Goal: Task Accomplishment & Management: Manage account settings

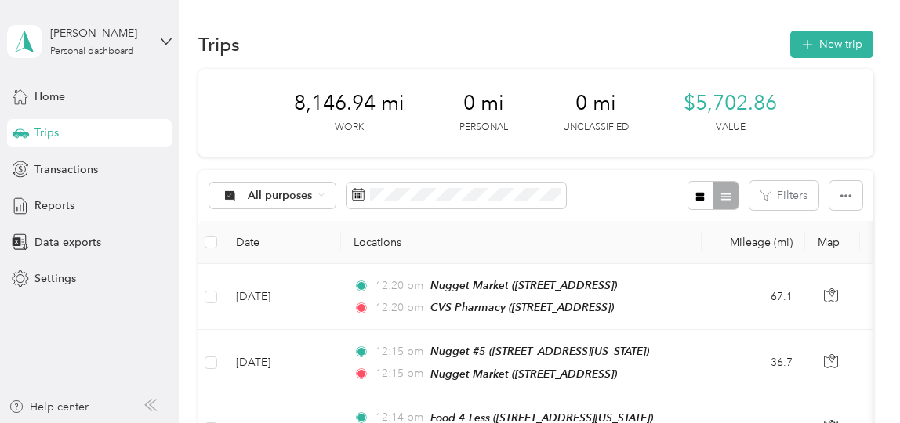
click at [52, 278] on span "Settings" at bounding box center [55, 279] width 42 height 16
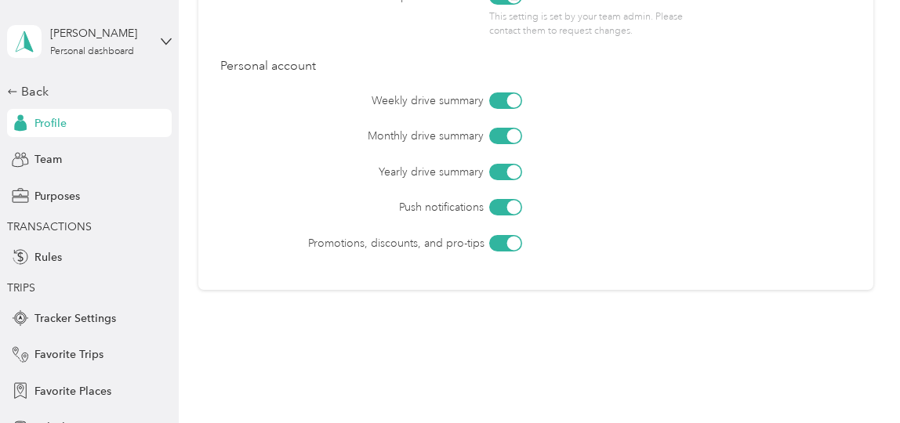
scroll to position [841, 0]
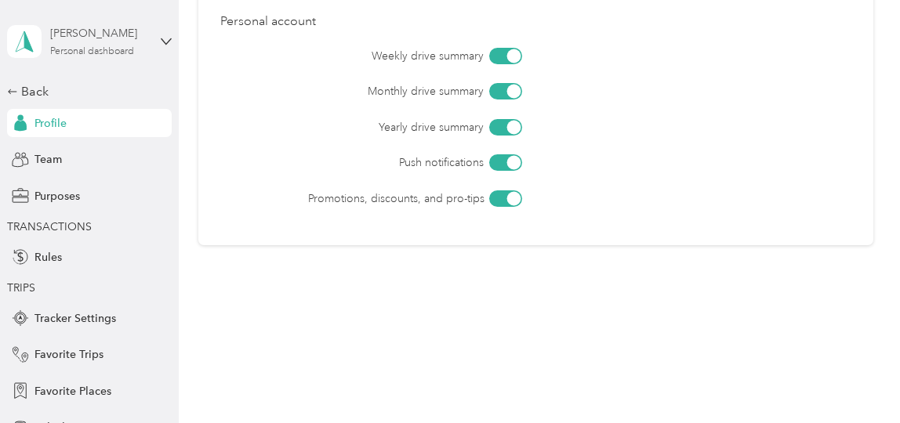
click at [76, 47] on div "Personal dashboard" at bounding box center [92, 51] width 84 height 9
click at [144, 194] on div "Purposes" at bounding box center [89, 196] width 165 height 28
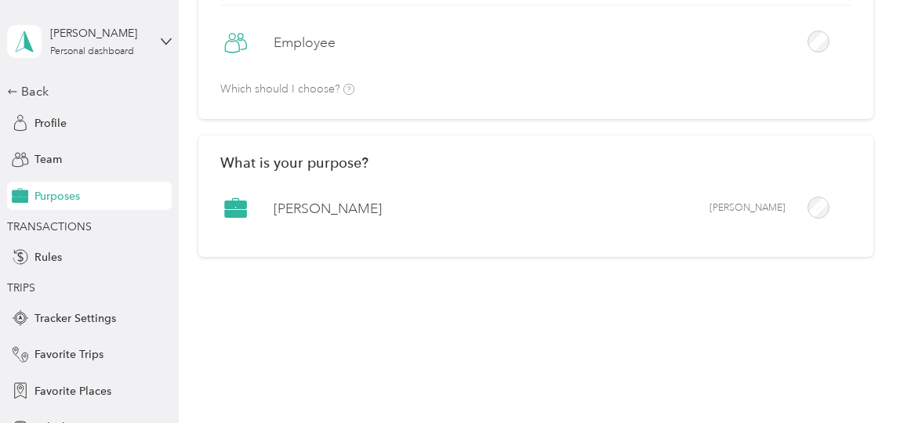
scroll to position [206, 0]
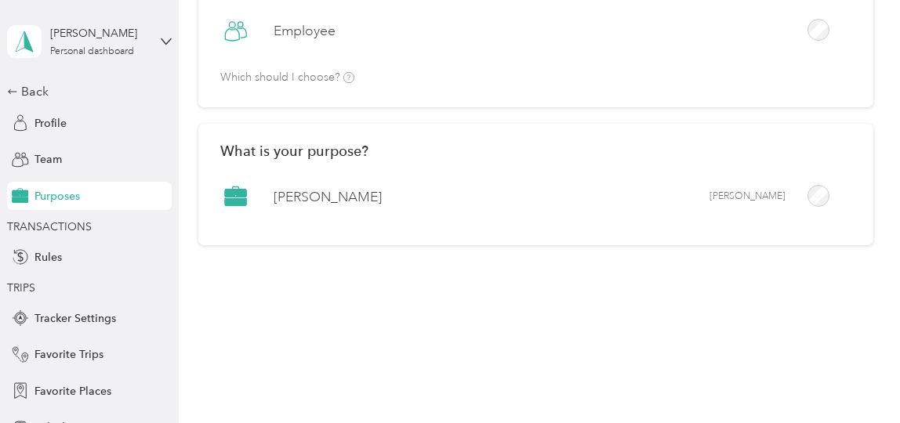
drag, startPoint x: 572, startPoint y: 1, endPoint x: 538, endPoint y: 193, distance: 195.2
click at [538, 193] on div "Acosta Acosta" at bounding box center [535, 202] width 631 height 42
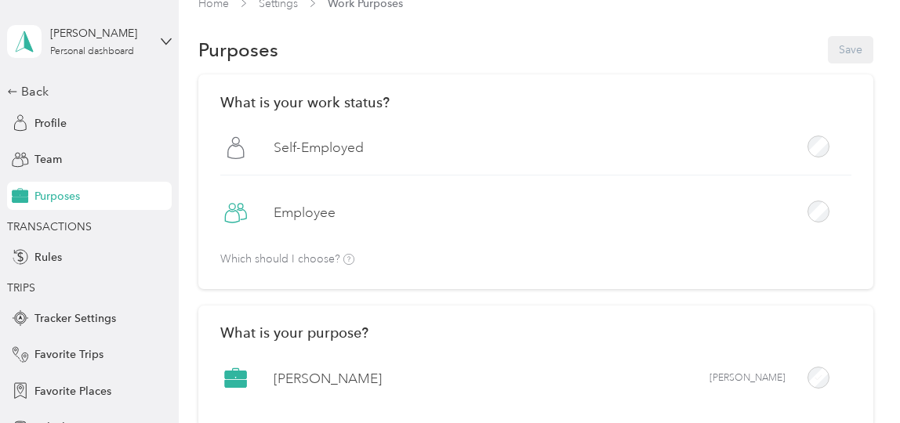
scroll to position [0, 0]
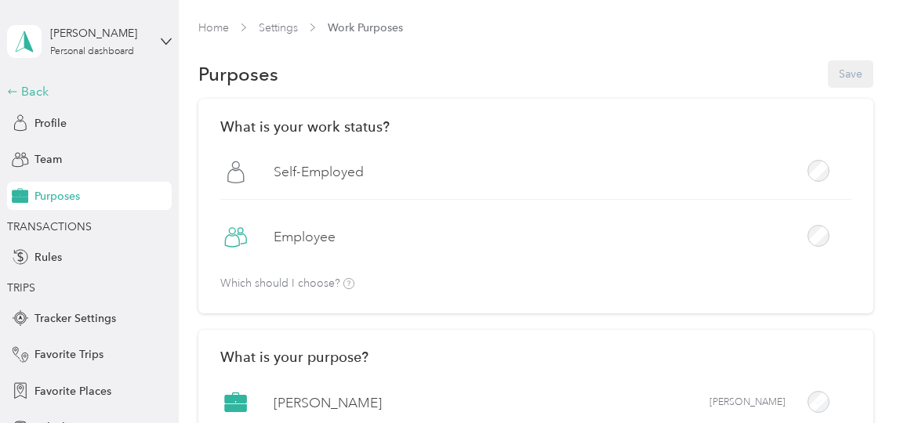
click at [36, 93] on div "Back" at bounding box center [85, 91] width 157 height 19
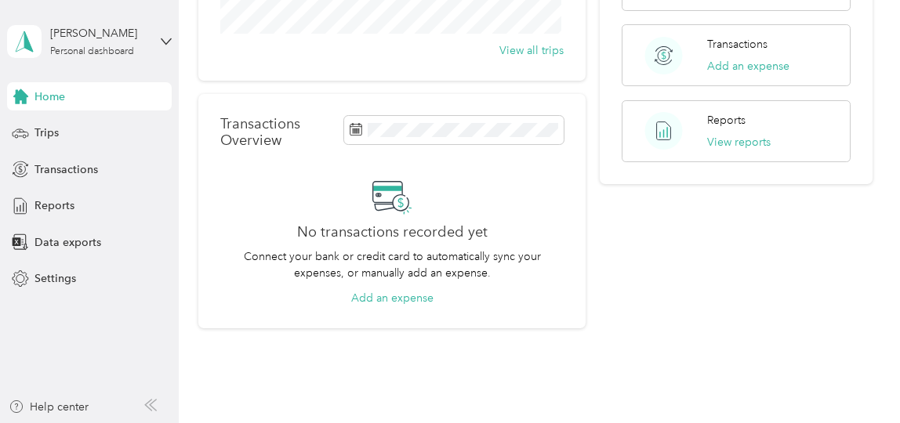
scroll to position [304, 0]
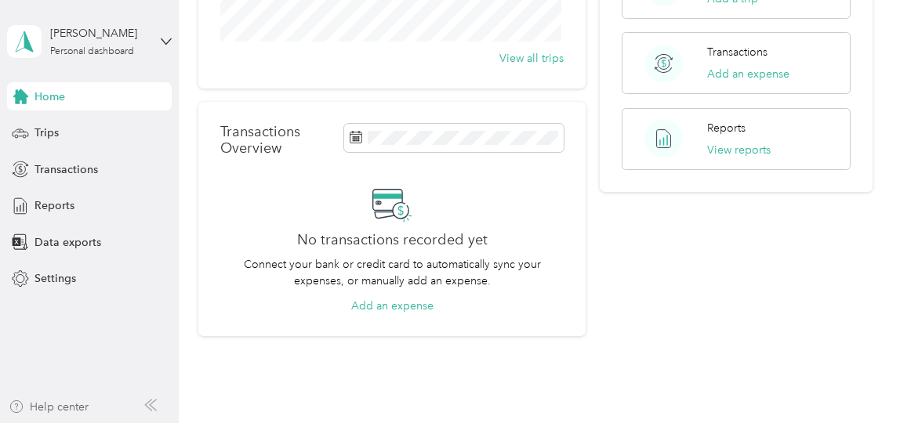
click at [67, 406] on div "Help center" at bounding box center [49, 407] width 80 height 16
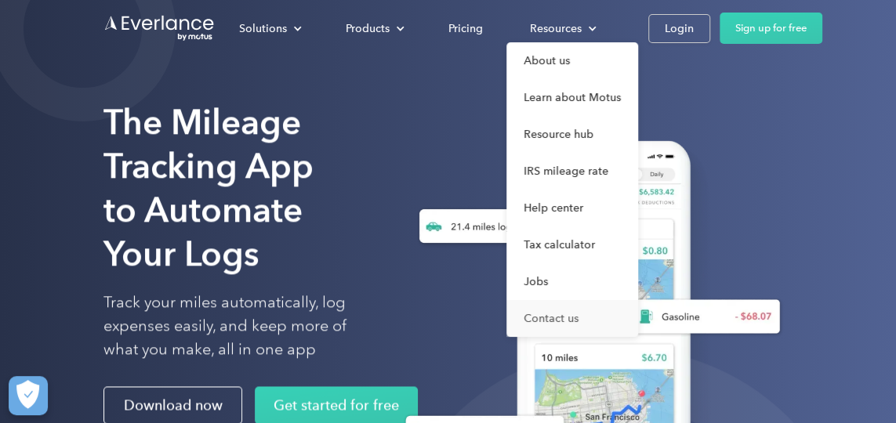
click at [554, 321] on link "Contact us" at bounding box center [573, 318] width 132 height 37
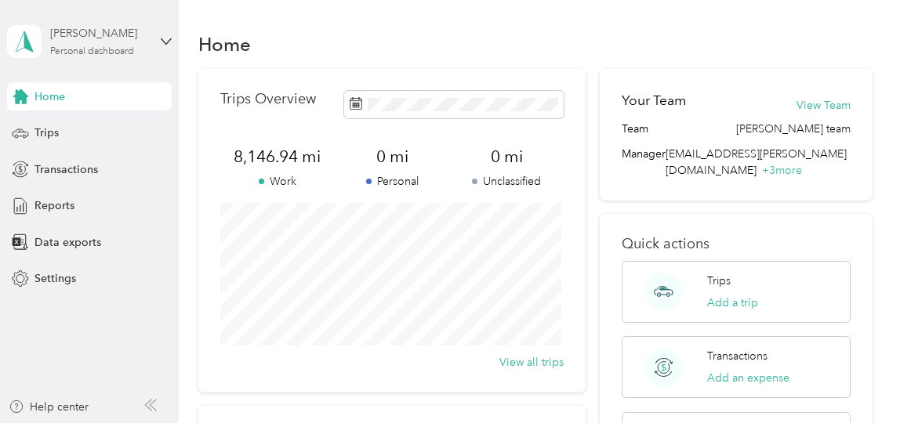
click at [111, 53] on div "Personal dashboard" at bounding box center [92, 51] width 84 height 9
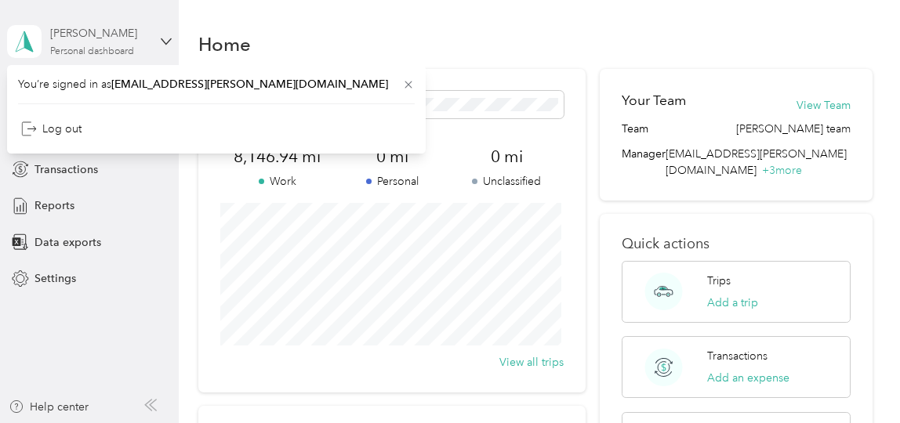
click at [111, 53] on div "Personal dashboard" at bounding box center [92, 51] width 84 height 9
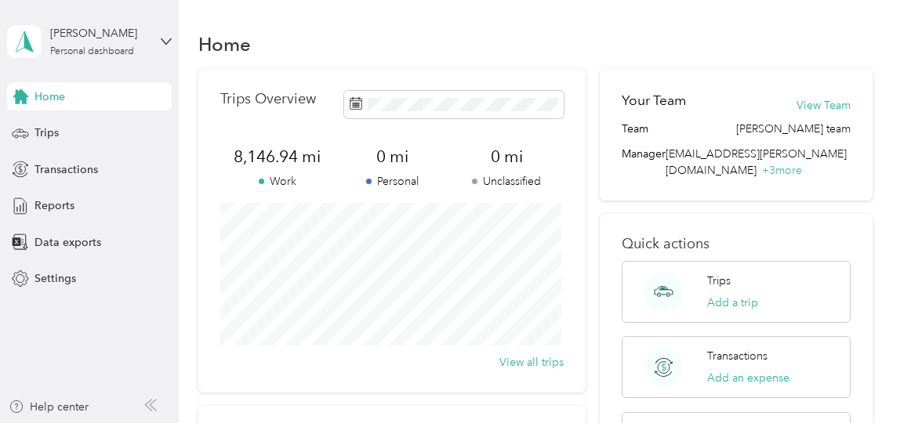
click at [58, 97] on span "Home" at bounding box center [49, 97] width 31 height 16
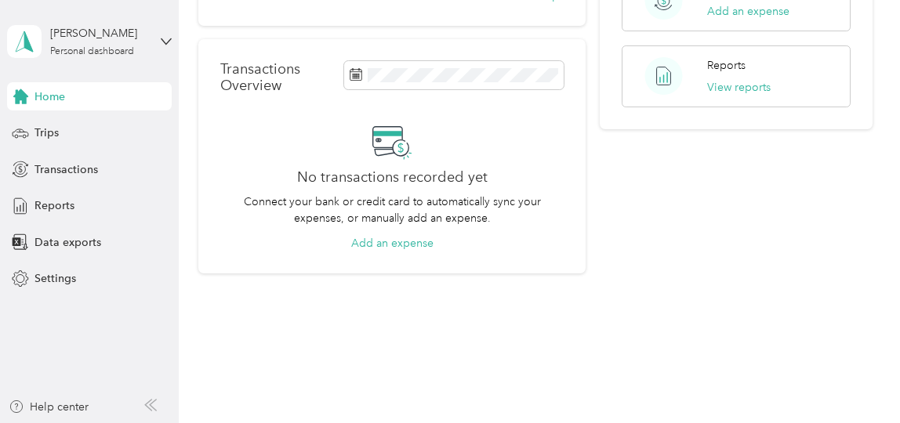
scroll to position [379, 0]
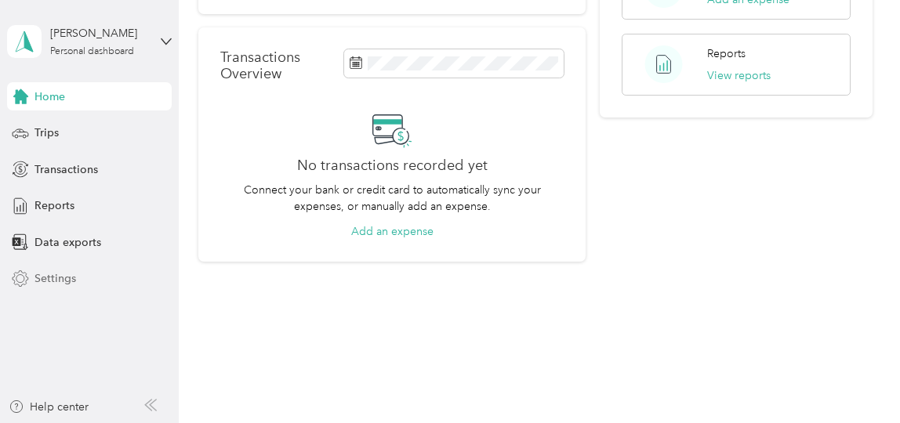
click at [64, 280] on span "Settings" at bounding box center [55, 279] width 42 height 16
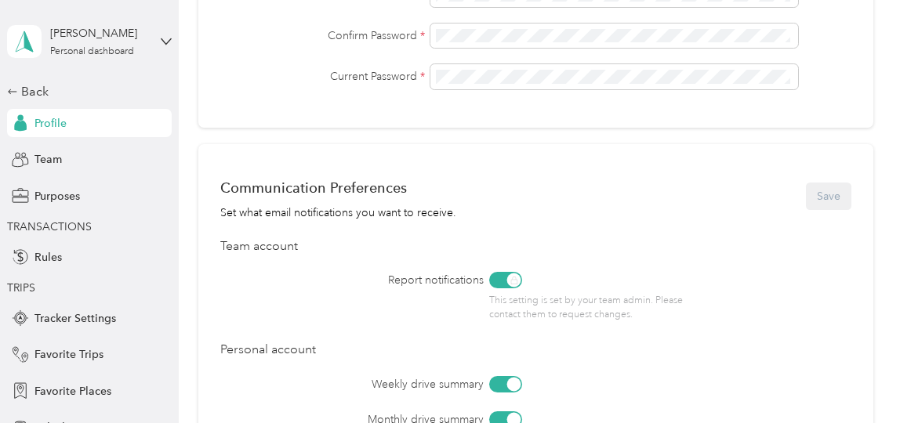
scroll to position [507, 0]
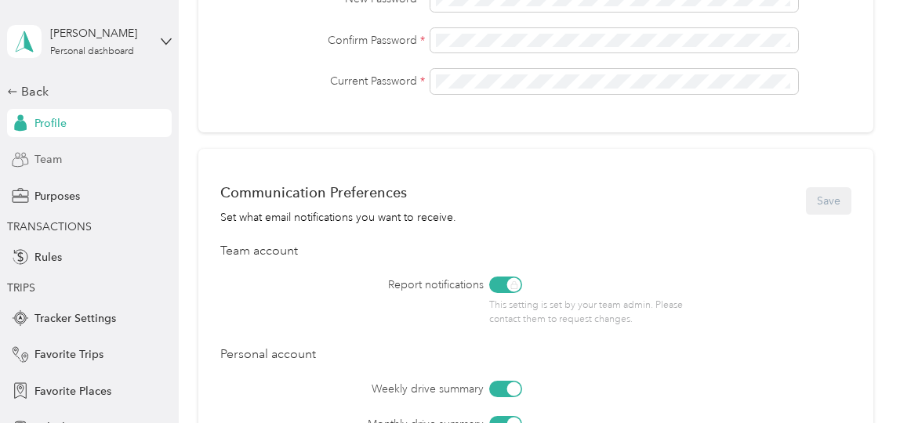
click at [52, 162] on span "Team" at bounding box center [47, 159] width 27 height 16
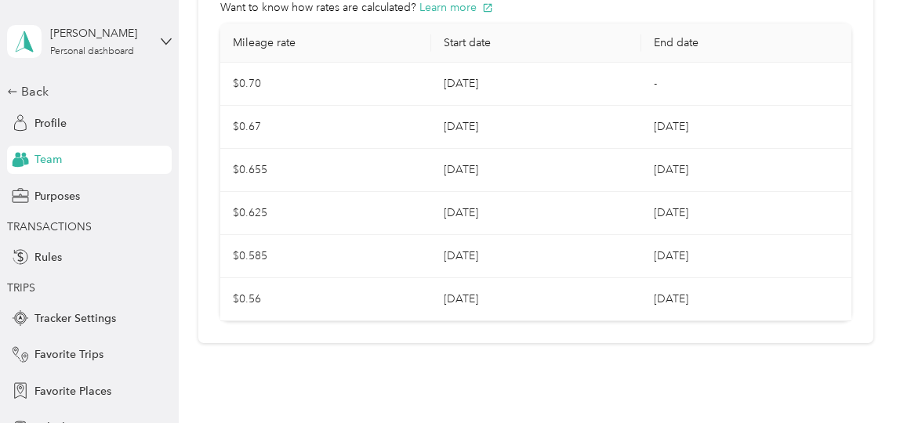
scroll to position [452, 0]
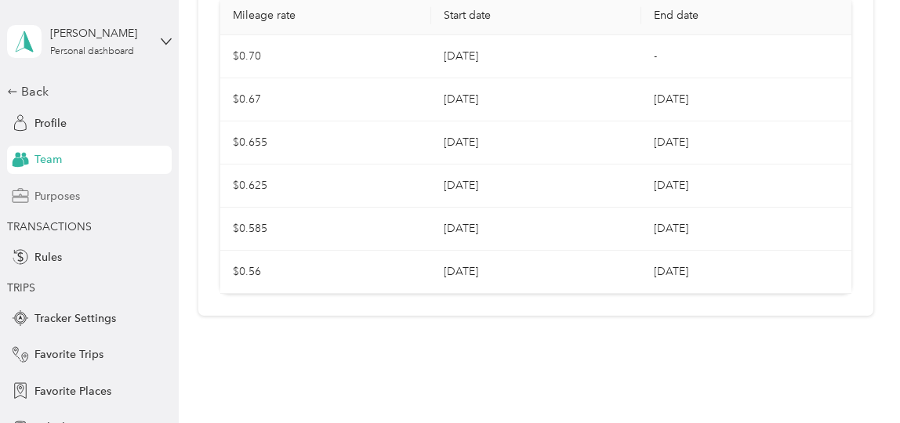
click at [63, 201] on span "Purposes" at bounding box center [56, 196] width 45 height 16
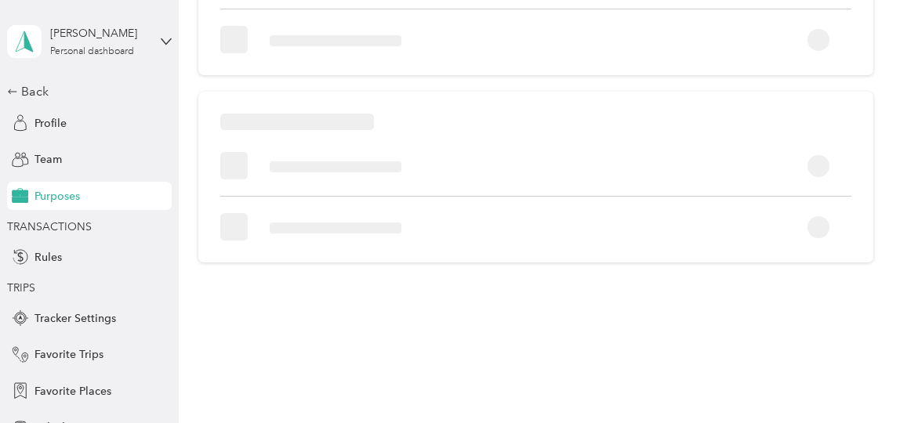
scroll to position [206, 0]
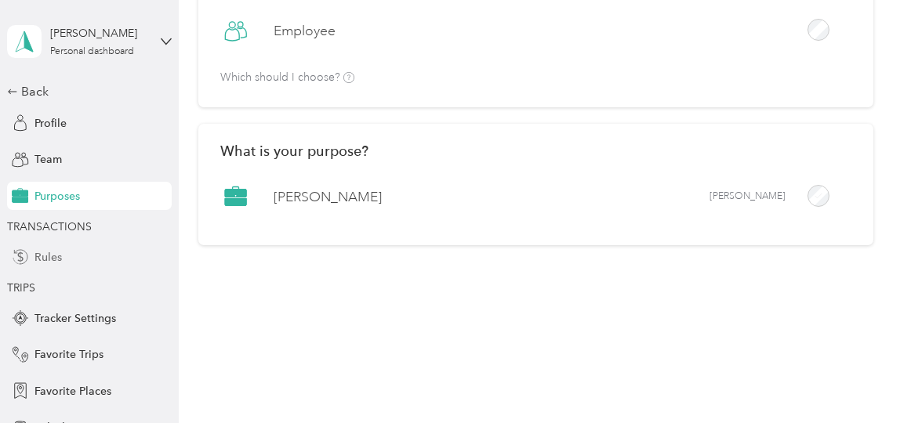
click at [49, 261] on span "Rules" at bounding box center [47, 257] width 27 height 16
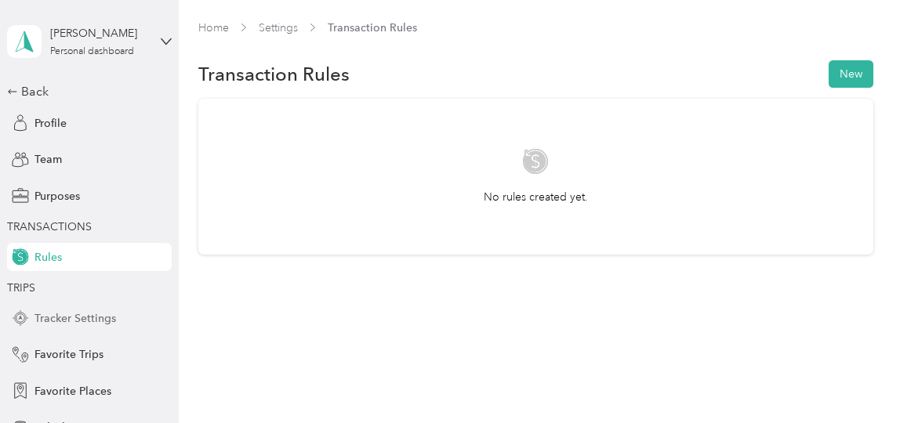
click at [49, 319] on span "Tracker Settings" at bounding box center [75, 318] width 82 height 16
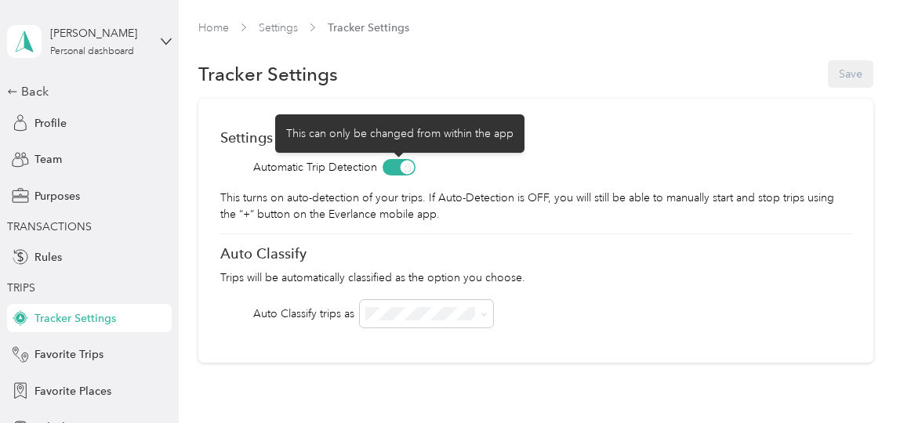
click at [403, 165] on span at bounding box center [399, 167] width 33 height 16
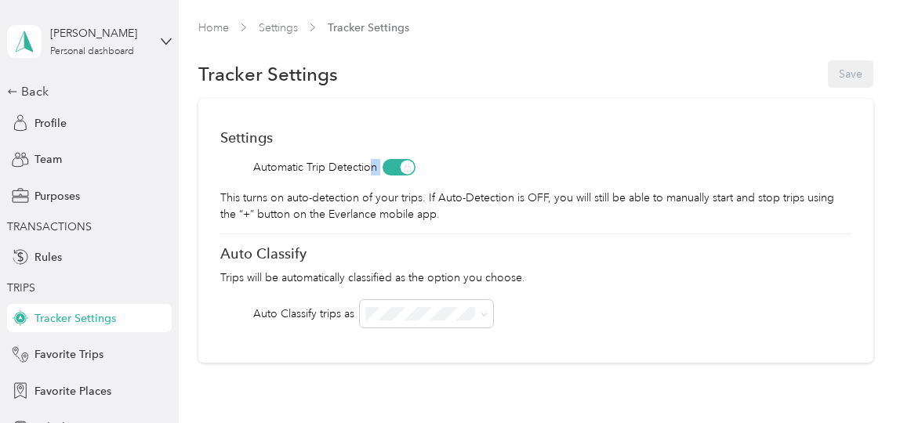
drag, startPoint x: 403, startPoint y: 170, endPoint x: 371, endPoint y: 167, distance: 32.3
click at [371, 167] on div "Automatic Trip Detection" at bounding box center [535, 167] width 631 height 16
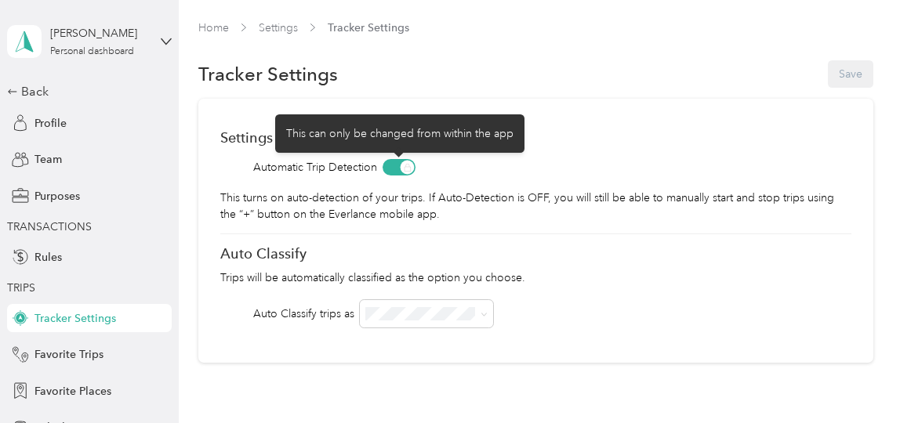
click at [462, 143] on div "This can only be changed from within the app" at bounding box center [399, 133] width 249 height 38
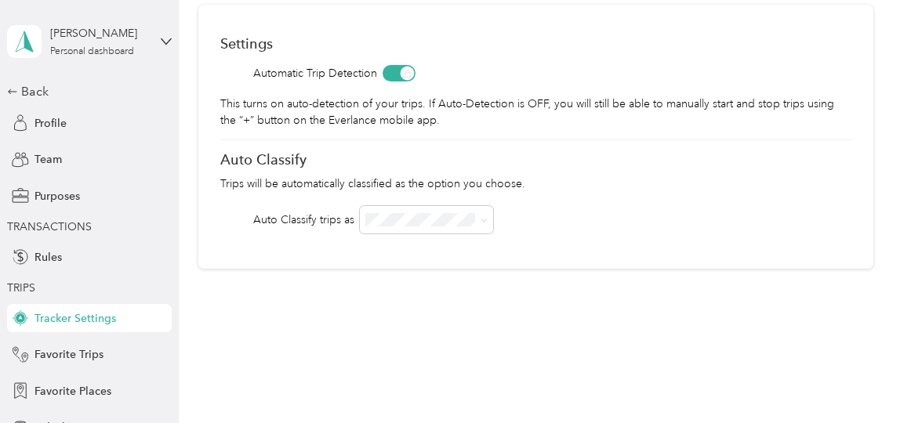
scroll to position [96, 0]
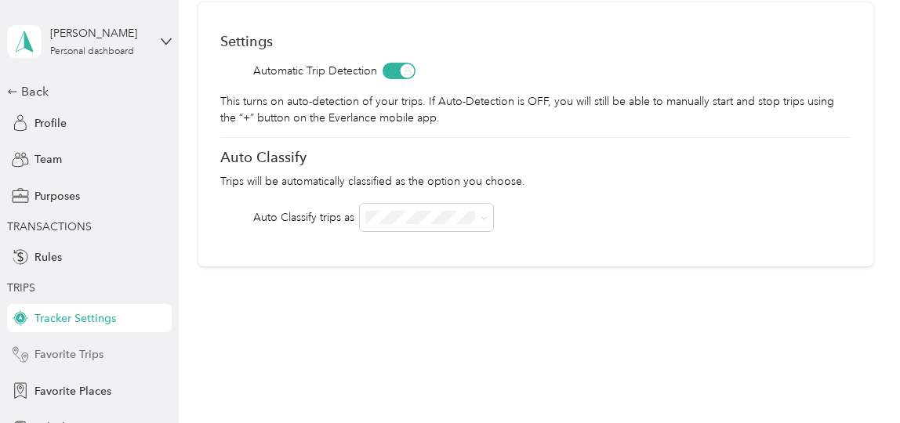
click at [93, 354] on span "Favorite Trips" at bounding box center [68, 355] width 69 height 16
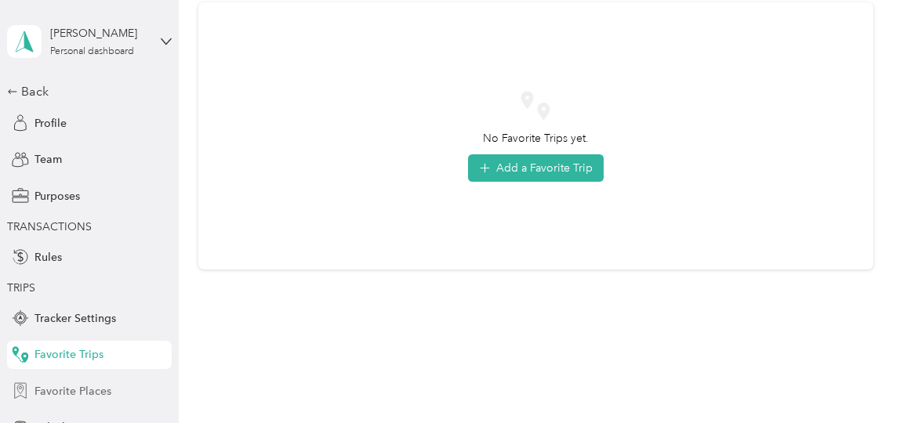
click at [87, 395] on span "Favorite Places" at bounding box center [72, 391] width 77 height 16
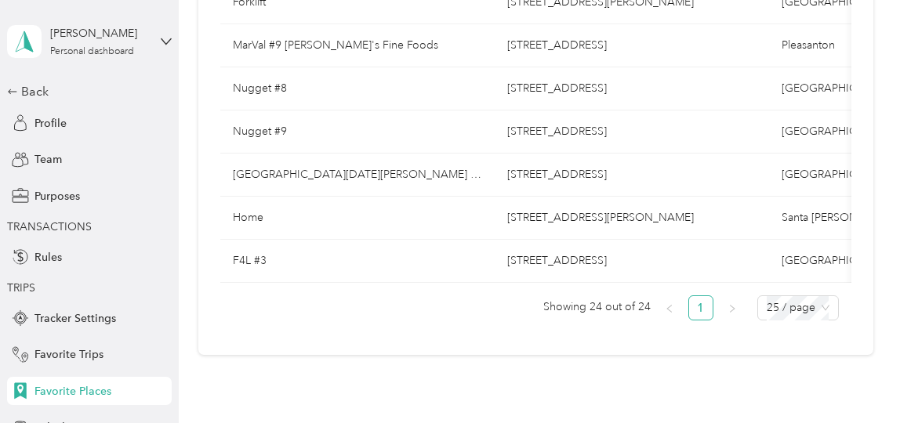
scroll to position [154, 0]
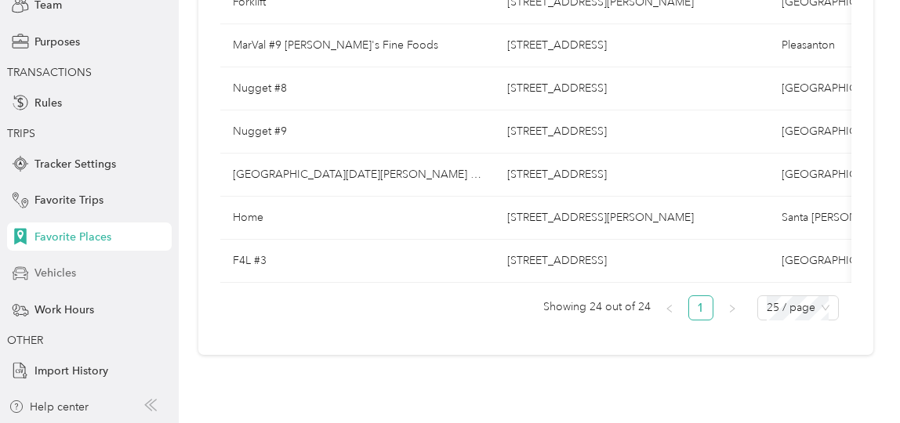
click at [66, 275] on span "Vehicles" at bounding box center [55, 273] width 42 height 16
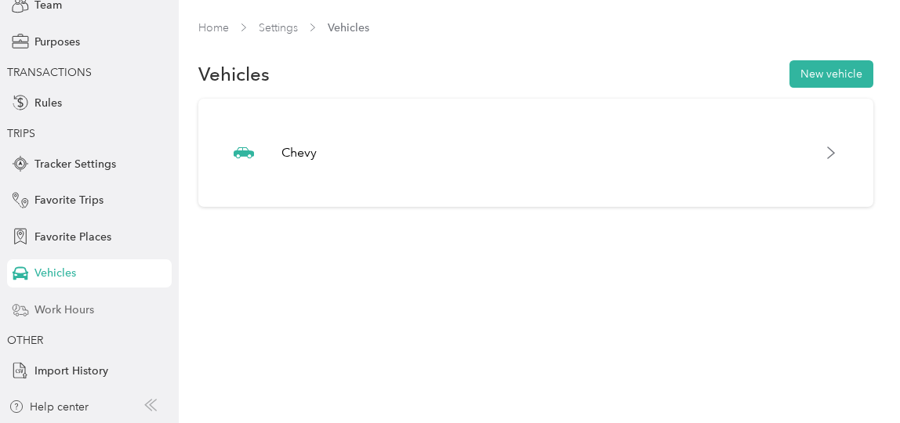
click at [67, 313] on span "Work Hours" at bounding box center [64, 310] width 60 height 16
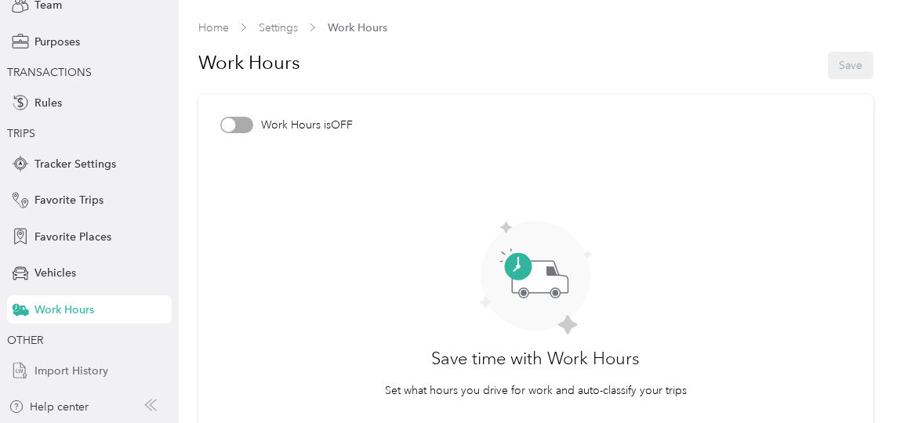
click at [57, 372] on span "Import History" at bounding box center [71, 371] width 74 height 16
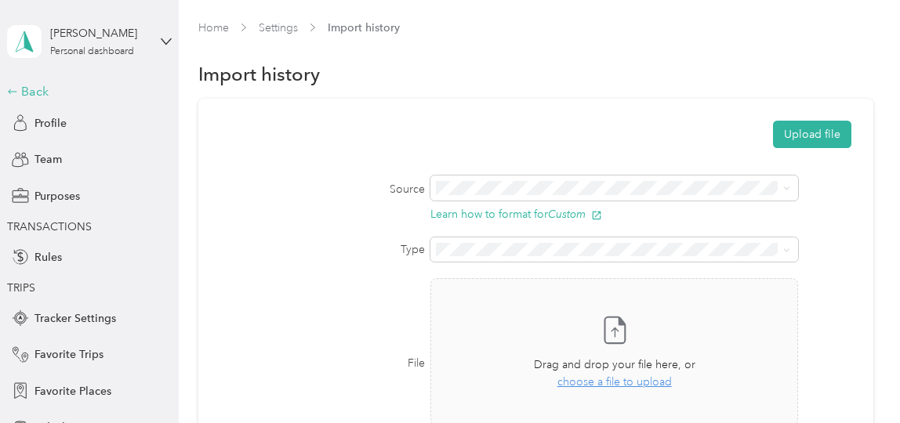
click at [33, 91] on div "Back" at bounding box center [85, 91] width 157 height 19
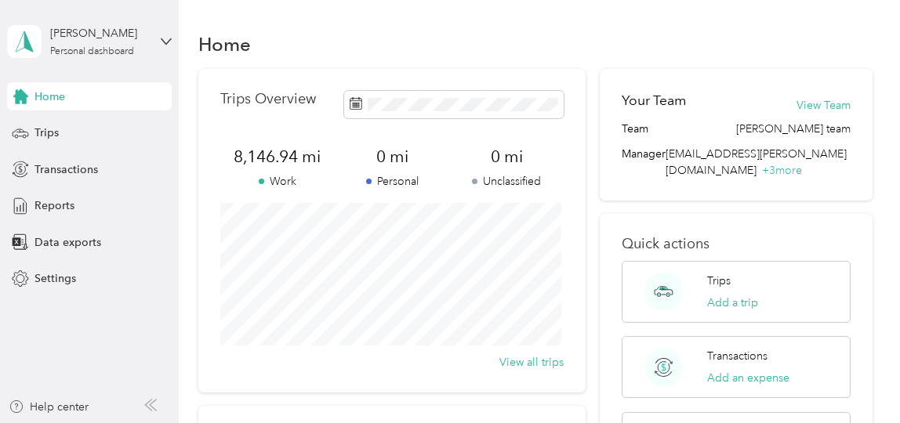
click at [830, 185] on div "Your Team View Team Team [PERSON_NAME] team Manager [EMAIL_ADDRESS][PERSON_NAME…" at bounding box center [737, 355] width 274 height 572
click at [829, 184] on div "Your Team View Team Team [PERSON_NAME] team Manager [EMAIL_ADDRESS][PERSON_NAME…" at bounding box center [737, 355] width 274 height 572
